Goal: Transaction & Acquisition: Purchase product/service

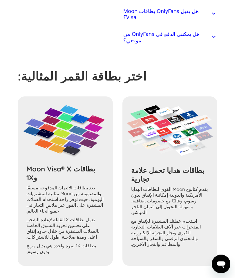
scroll to position [226, 0]
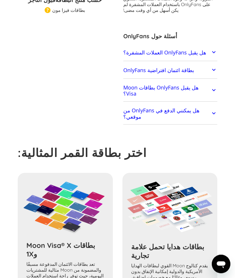
click at [212, 90] on icon at bounding box center [213, 91] width 3 height 2
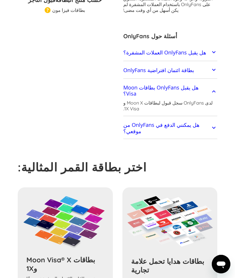
click at [215, 50] on div at bounding box center [213, 53] width 7 height 8
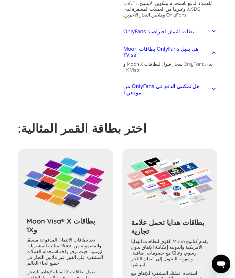
scroll to position [244, 0]
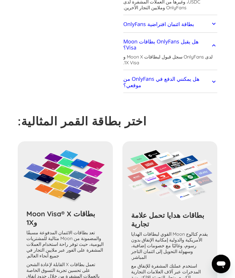
click at [84, 230] on font "تعد بطاقات الائتمان المدفوعة مسبقًا والمضمونة من Moon مثالية للمشتريات اليومية،…" at bounding box center [64, 244] width 77 height 29
click at [74, 199] on div "بطاقات Moon Visa® X و1X تعد بطاقات الائتمان المدفوعة مسبقًا والمضمونة من Moon م…" at bounding box center [117, 226] width 199 height 169
click at [82, 175] on img at bounding box center [65, 176] width 86 height 53
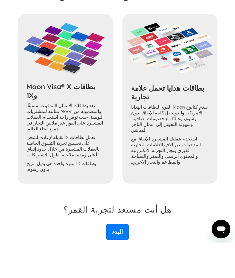
scroll to position [336, 0]
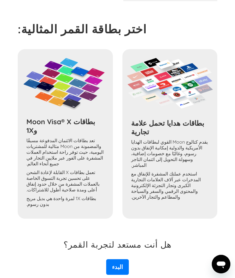
click at [118, 264] on font "البدء" at bounding box center [117, 267] width 11 height 7
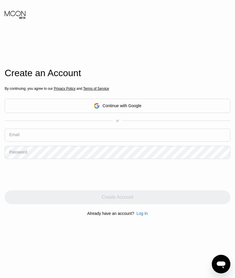
click at [128, 108] on div "Continue with Google" at bounding box center [122, 105] width 39 height 5
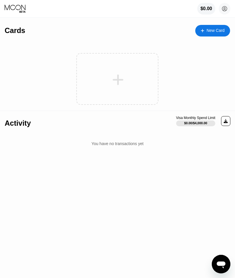
click at [214, 33] on div "New Card" at bounding box center [215, 30] width 18 height 5
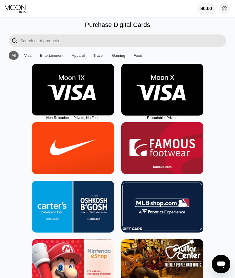
click at [82, 92] on img at bounding box center [73, 90] width 82 height 52
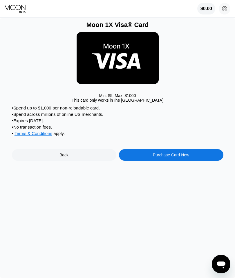
click at [75, 155] on div "Back" at bounding box center [64, 155] width 104 height 12
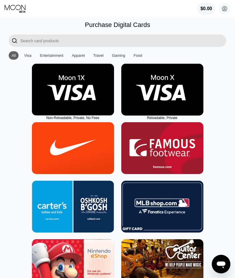
click at [168, 83] on img at bounding box center [162, 90] width 82 height 52
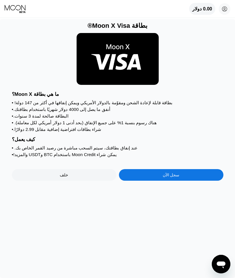
click at [192, 181] on div "سجل الآن" at bounding box center [171, 175] width 104 height 12
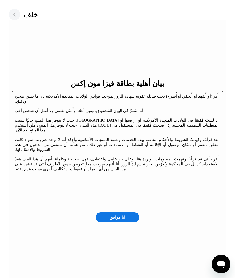
scroll to position [10, 0]
click at [125, 213] on div "أنا موافق" at bounding box center [117, 217] width 43 height 10
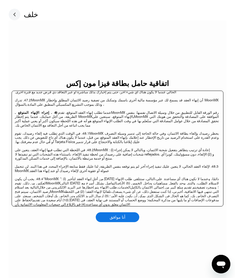
scroll to position [2808, 0]
click at [110, 219] on div "أنا موافق" at bounding box center [117, 217] width 43 height 10
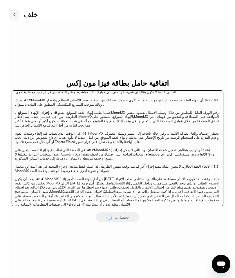
scroll to position [0, 0]
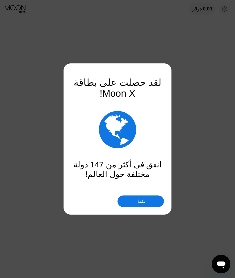
click at [141, 203] on font "يكمل" at bounding box center [140, 201] width 9 height 5
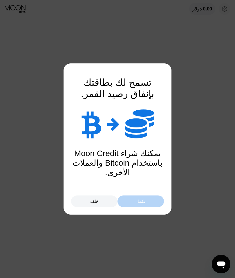
click at [154, 203] on div "يكمل" at bounding box center [140, 202] width 46 height 12
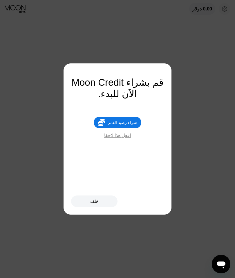
click at [121, 137] on font "افعل هذا لاحقا" at bounding box center [117, 135] width 27 height 5
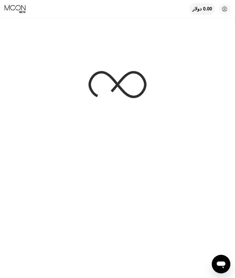
click at [222, 8] on circle at bounding box center [225, 9] width 12 height 12
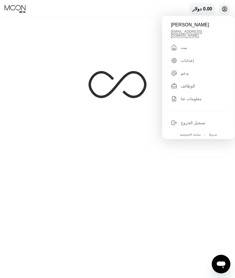
click at [183, 45] on font "بيت" at bounding box center [184, 47] width 6 height 5
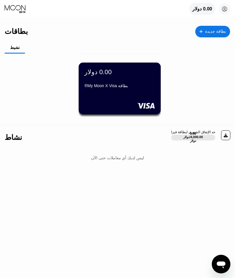
click at [141, 83] on div "0.00 دولار بطاقة My Moon X Visa®" at bounding box center [119, 79] width 70 height 22
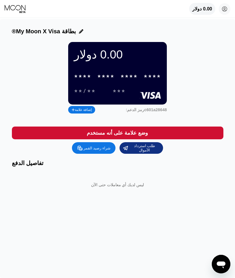
click at [114, 82] on div "* * * * * * * * * * * * ****" at bounding box center [117, 76] width 94 height 12
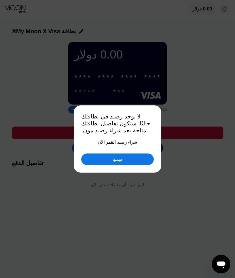
click at [126, 139] on div "لا يوجد رصيد في بطاقتك حاليًا. ستكون تفاصيل بطاقتك متاحة بعد شراء رصيد مون. شرا…" at bounding box center [117, 139] width 72 height 52
click at [117, 143] on font "شراء رصيد القمر الآن" at bounding box center [117, 142] width 39 height 5
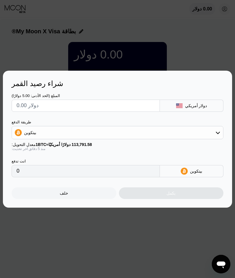
click at [78, 104] on input "text" at bounding box center [86, 106] width 138 height 12
type input "$1"
type input "0.00000879"
type input "$10"
type input "0.00008786"
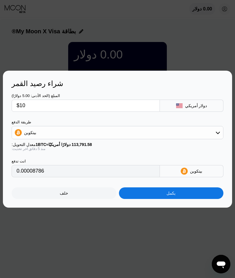
type input "$10"
click at [217, 131] on icon at bounding box center [217, 132] width 5 height 5
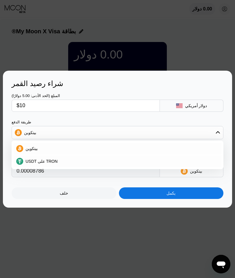
click at [115, 159] on div "USDT على TRON" at bounding box center [117, 162] width 208 height 12
type input "10.10"
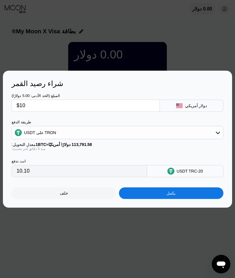
click at [163, 199] on div "يكمل" at bounding box center [171, 194] width 105 height 12
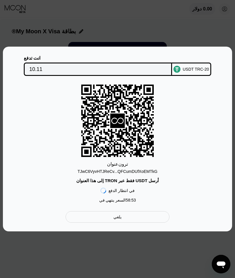
scroll to position [23, 0]
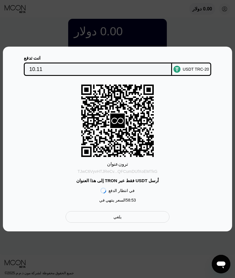
click at [81, 168] on div "TJwC6VyvHTJReCv...QFCumDUfXoEMTkG" at bounding box center [117, 170] width 80 height 7
click at [98, 171] on font "TJwC6VyvHTJReCv...QFCumDUfXoEMTkG" at bounding box center [117, 171] width 80 height 5
click at [106, 170] on font "TJwC6VyvHTJReCv...QFCumDUfXoEMTkG" at bounding box center [117, 171] width 80 height 5
click at [106, 169] on div "TJwC6VyvHTJReCv...QFCumDUfXoEMTkG" at bounding box center [117, 170] width 80 height 7
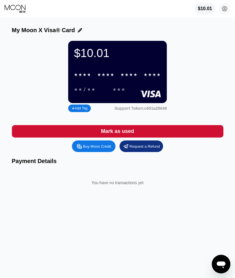
click at [131, 79] on div "* * * *" at bounding box center [128, 75] width 17 height 7
click at [110, 79] on div "* * * *" at bounding box center [105, 75] width 17 height 7
click at [15, 7] on icon at bounding box center [16, 8] width 22 height 9
